Goal: Transaction & Acquisition: Purchase product/service

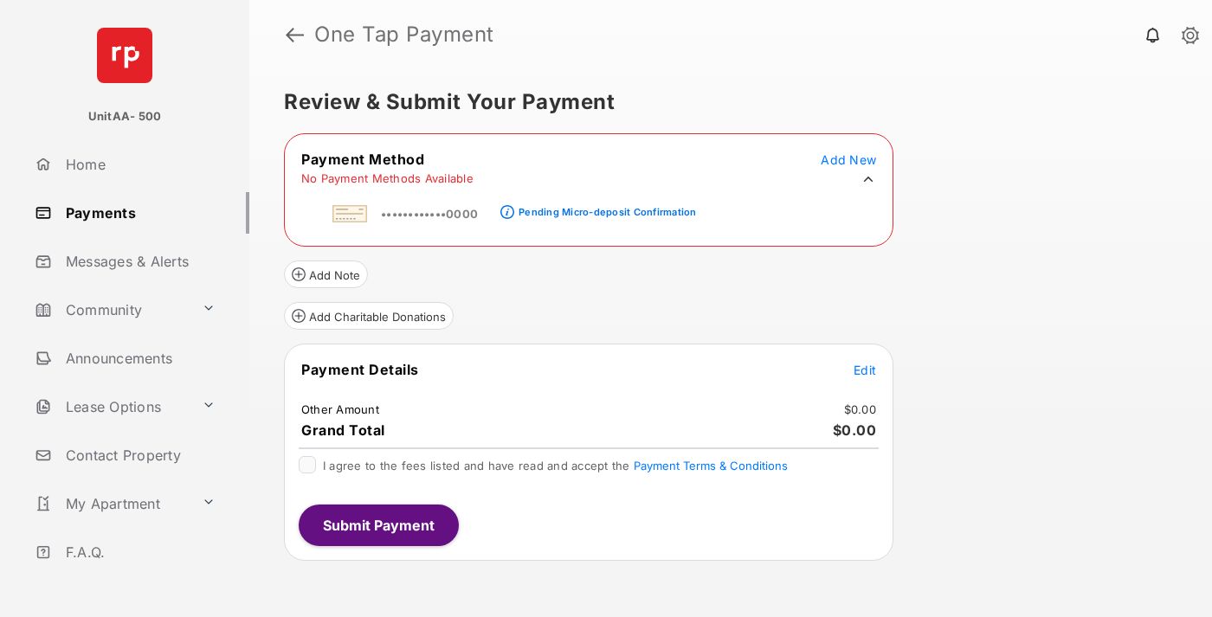
click at [604, 207] on div "Pending Micro-deposit Confirmation" at bounding box center [608, 212] width 178 height 12
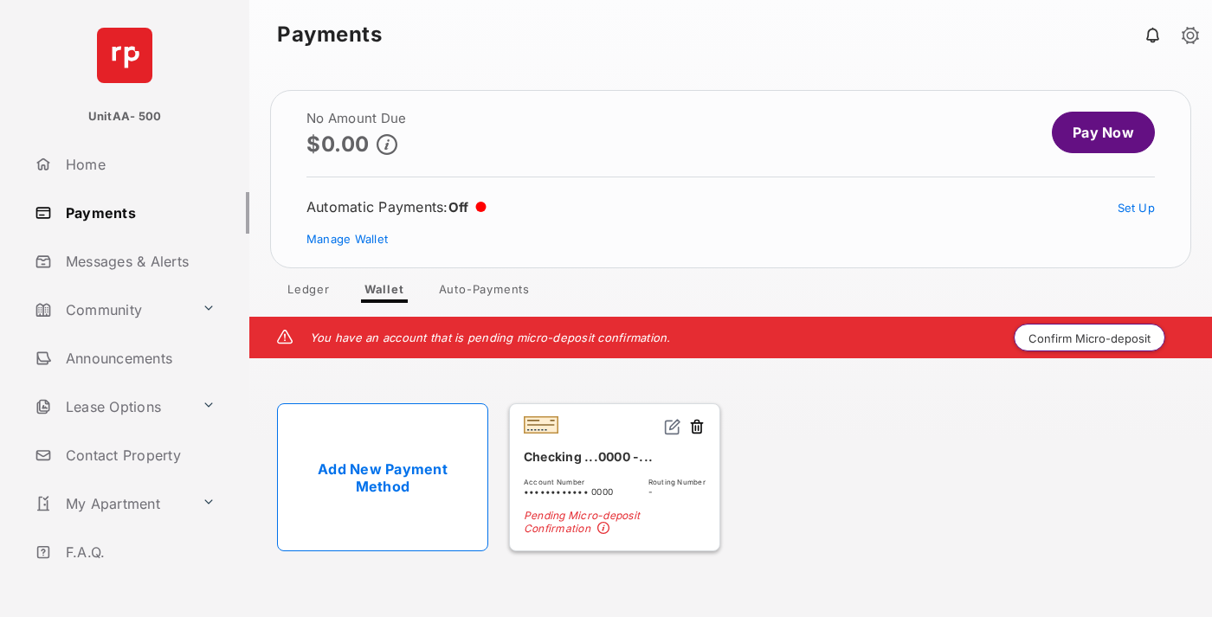
click at [1090, 338] on button "Confirm Micro-deposit" at bounding box center [1090, 338] width 152 height 28
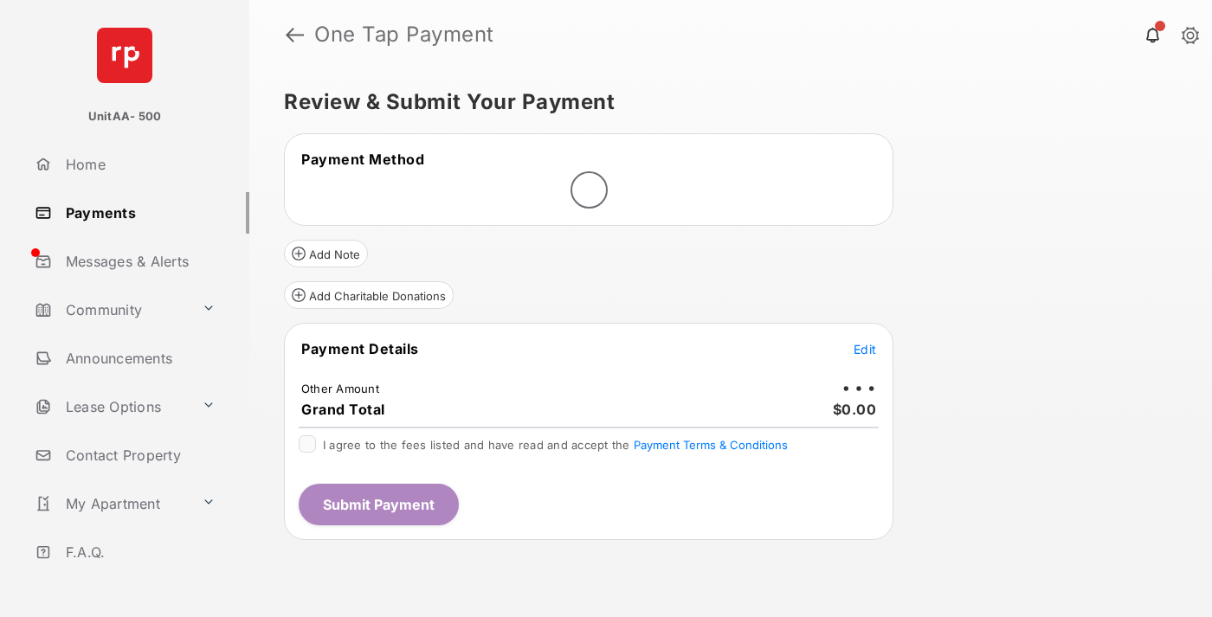
click at [865, 349] on span "Edit" at bounding box center [865, 349] width 23 height 15
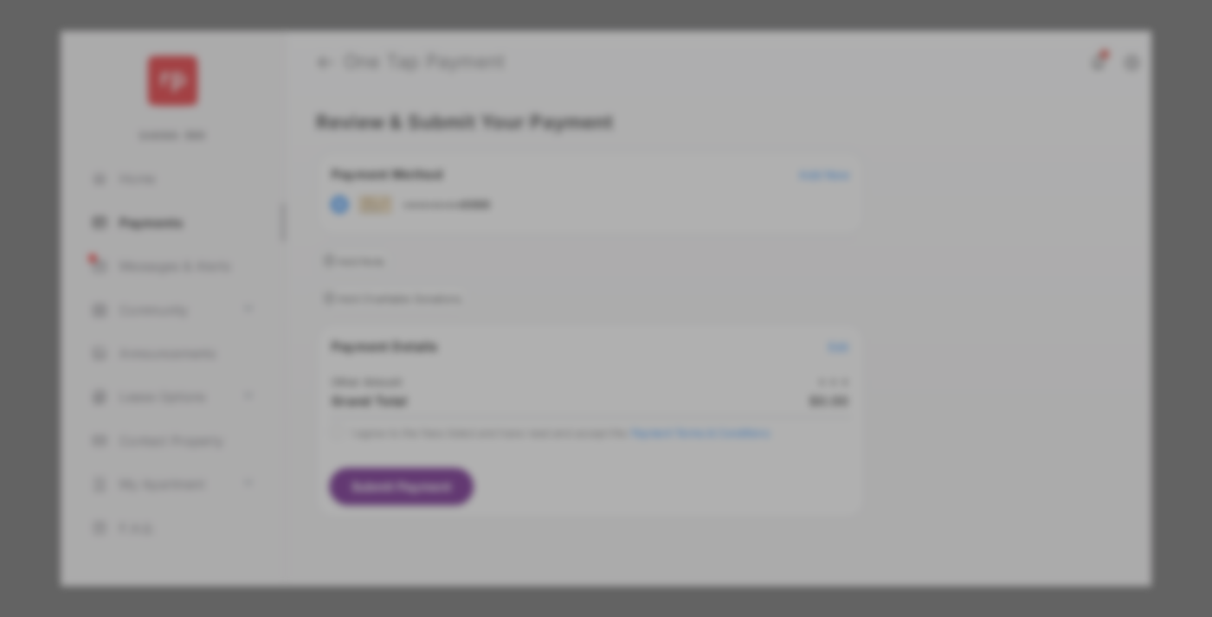
click at [574, 293] on div "Other Amount" at bounding box center [574, 292] width 281 height 29
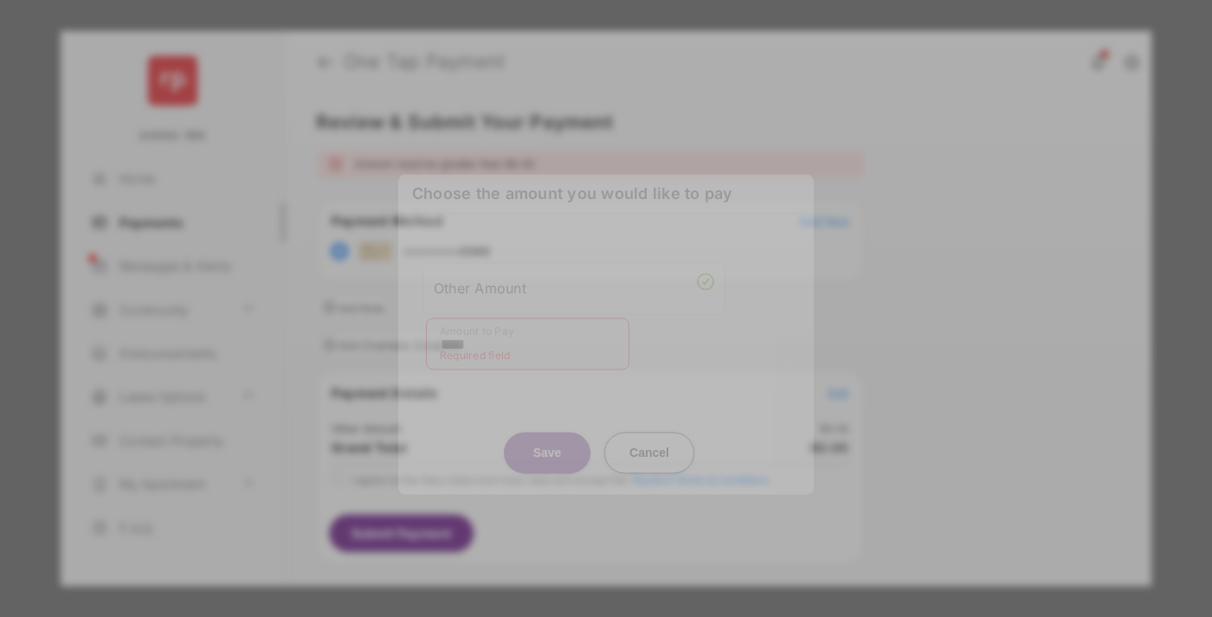
type input "****"
click at [547, 437] on button "Save" at bounding box center [547, 453] width 87 height 42
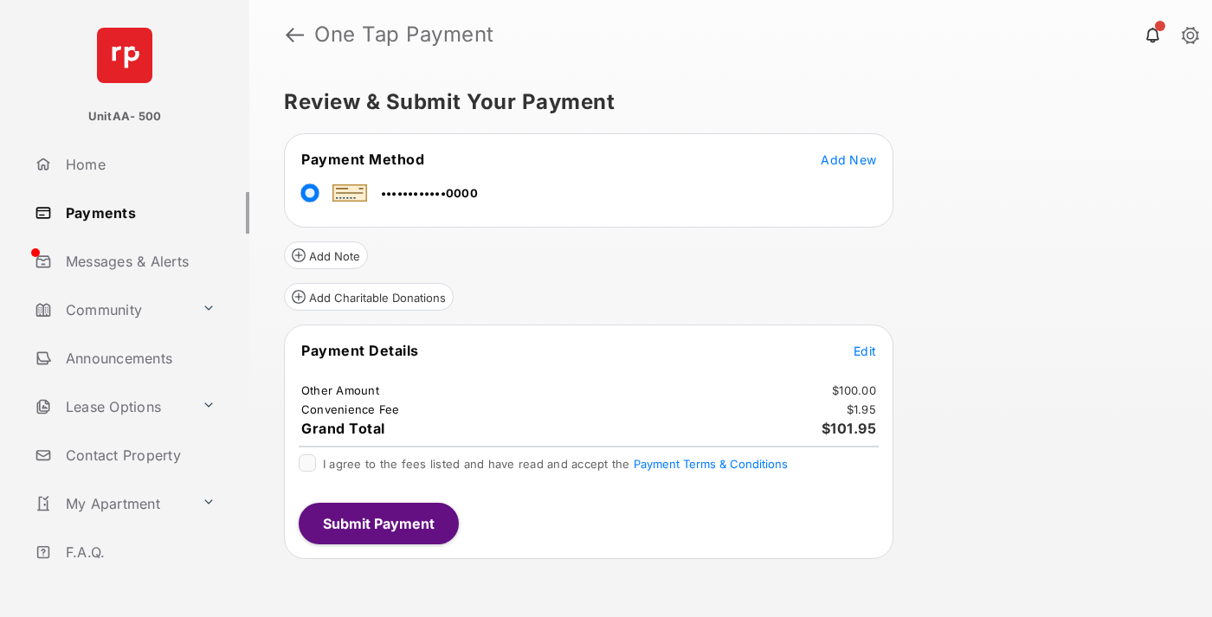
click at [865, 351] on span "Edit" at bounding box center [865, 351] width 23 height 15
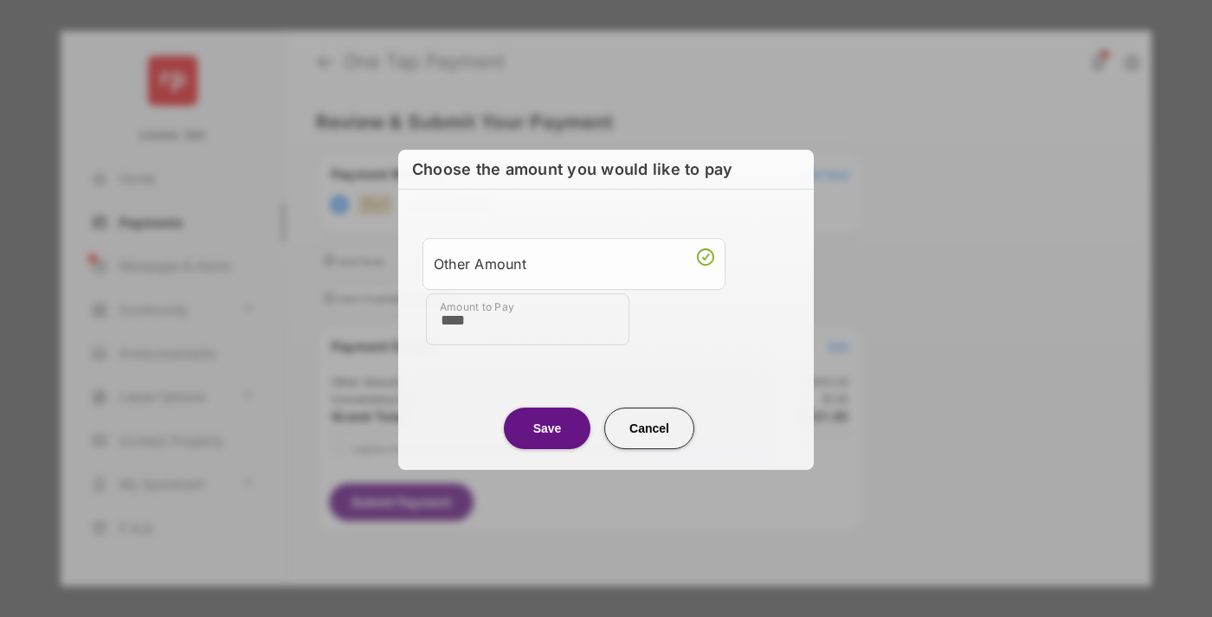
click at [547, 427] on button "Save" at bounding box center [547, 429] width 87 height 42
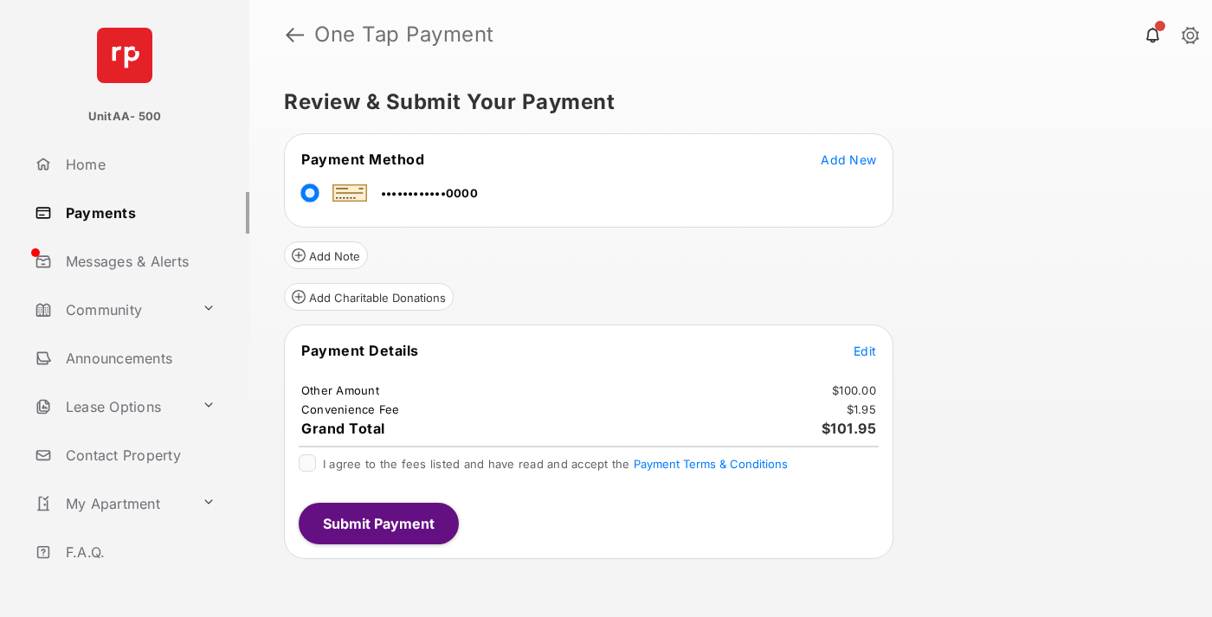
click at [378, 523] on button "Submit Payment" at bounding box center [379, 524] width 160 height 42
